Goal: Task Accomplishment & Management: Manage account settings

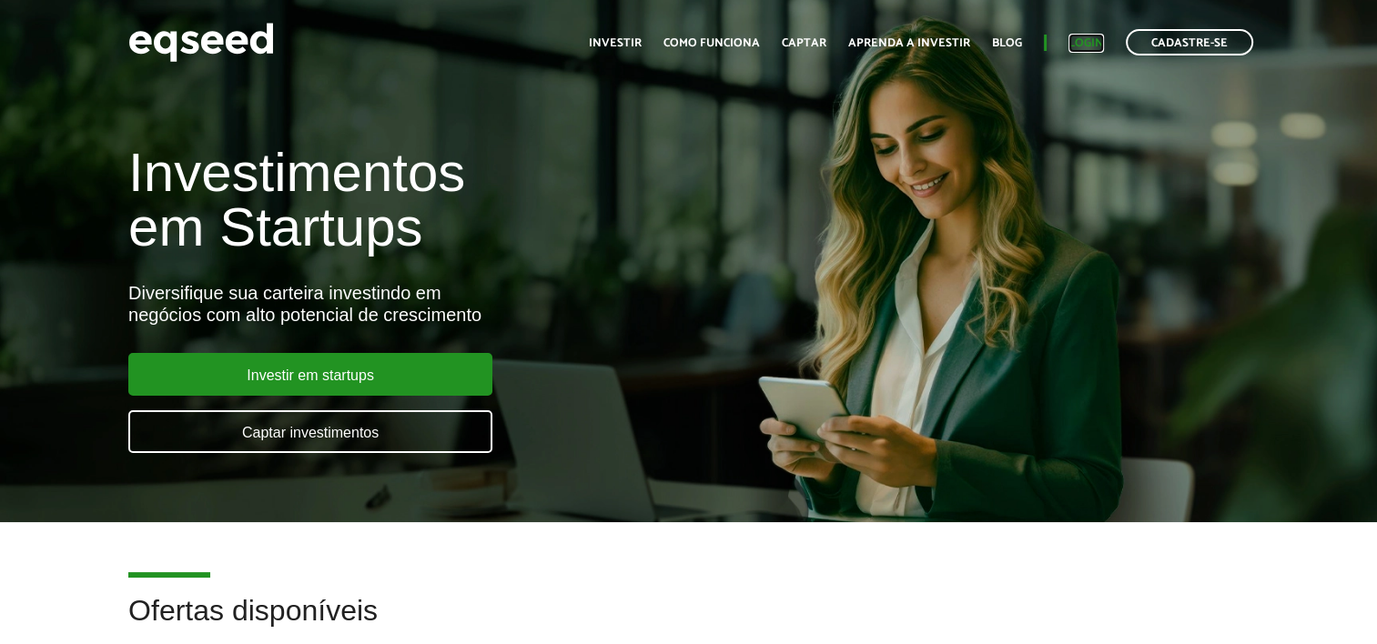
click at [1093, 40] on link "Login" at bounding box center [1085, 43] width 35 height 12
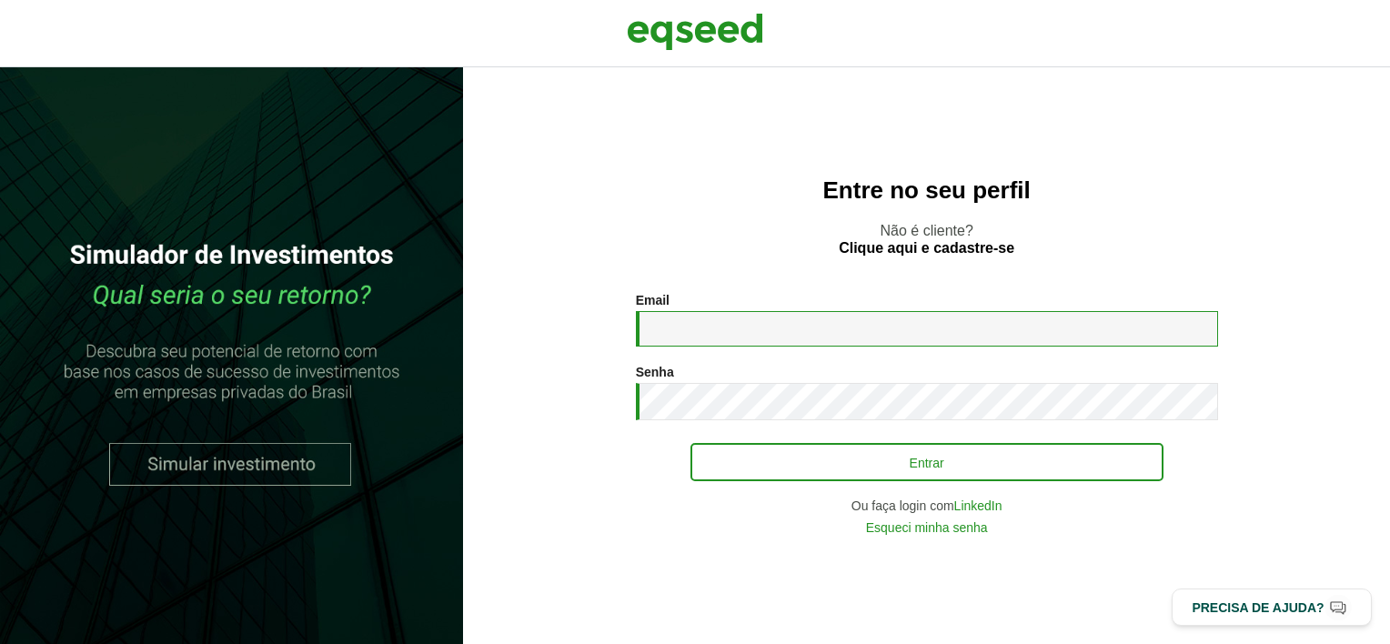
type input "**********"
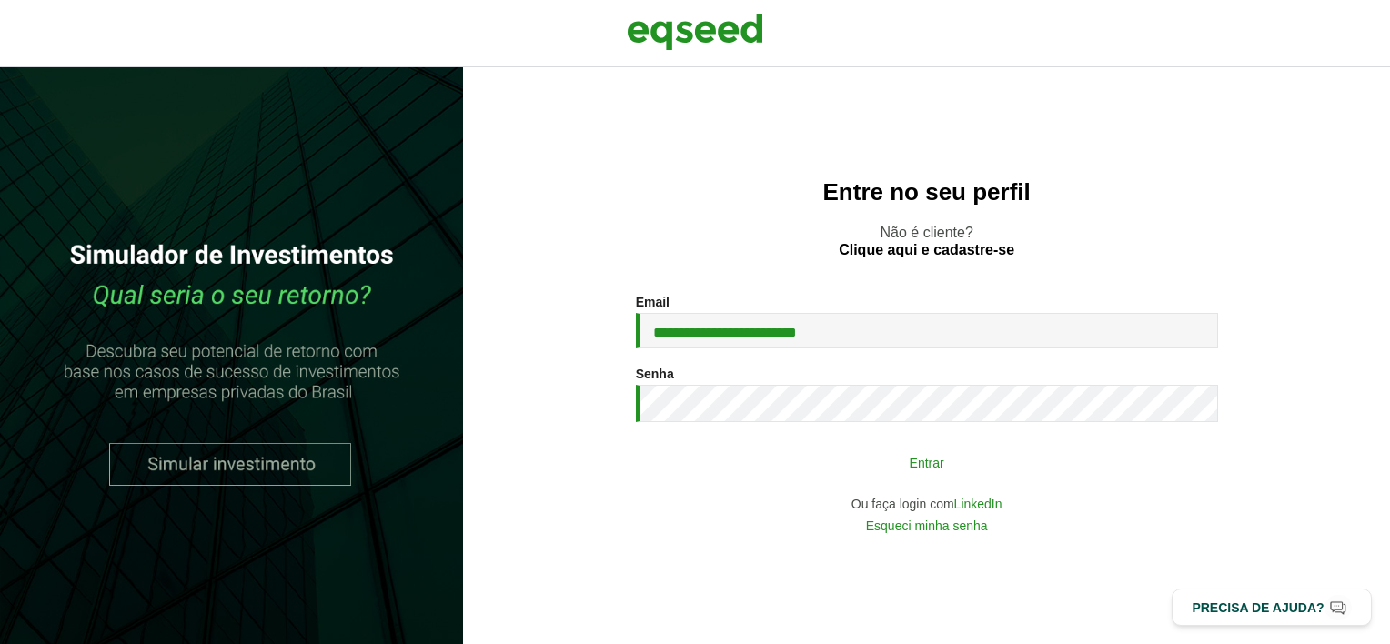
click at [894, 453] on button "Entrar" at bounding box center [927, 462] width 473 height 35
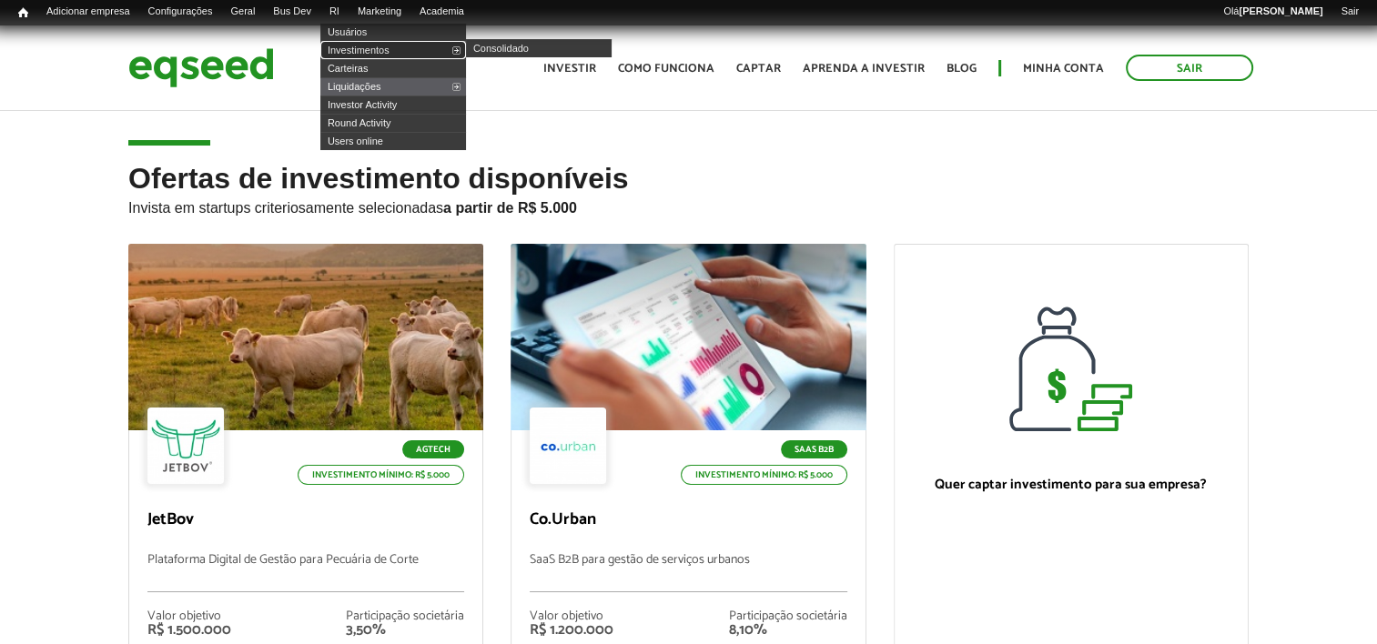
click at [372, 50] on link "Investimentos" at bounding box center [393, 50] width 146 height 18
